Goal: Task Accomplishment & Management: Use online tool/utility

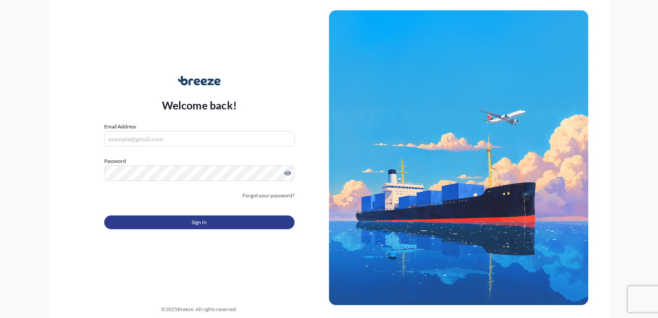
type input "[EMAIL_ADDRESS][DOMAIN_NAME]"
click at [241, 223] on button "Sign In" at bounding box center [199, 222] width 190 height 14
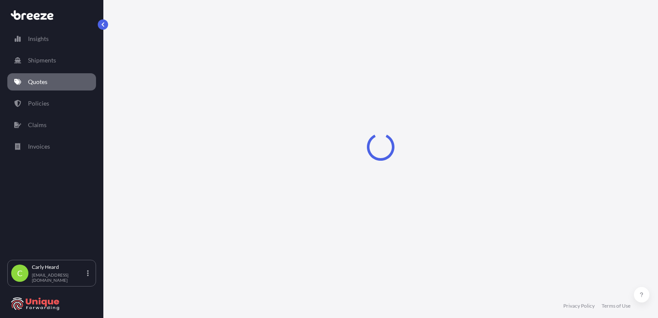
select select "Sea"
select select "Road"
select select "2"
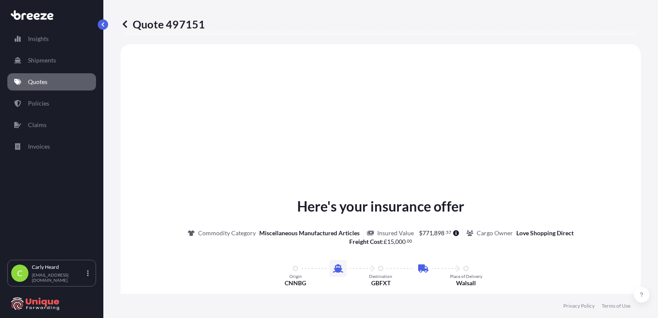
scroll to position [550, 0]
